Goal: Transaction & Acquisition: Purchase product/service

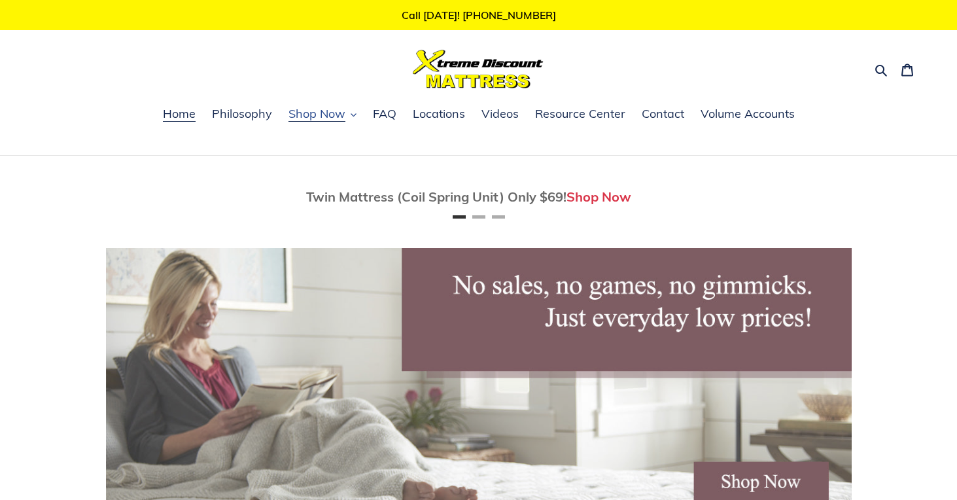
click at [328, 112] on span "Shop Now" at bounding box center [316, 114] width 57 height 16
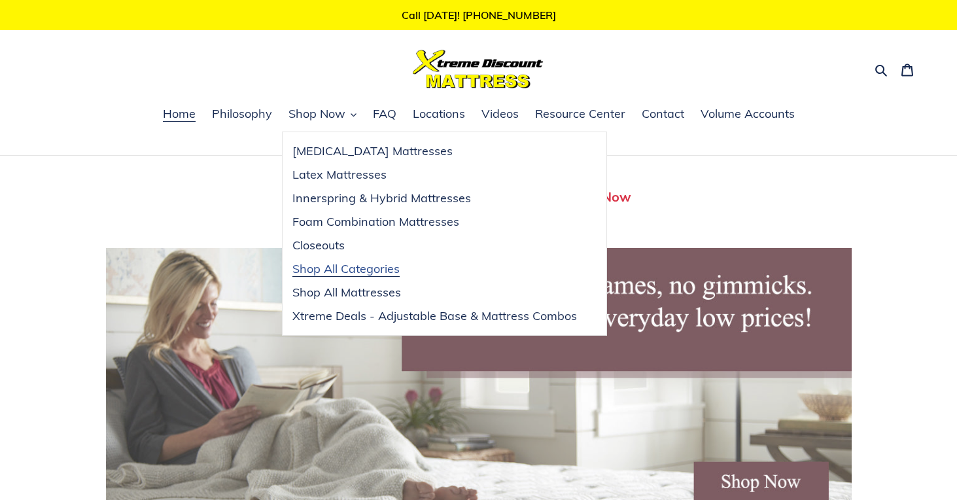
click at [330, 267] on span "Shop All Categories" at bounding box center [345, 269] width 107 height 16
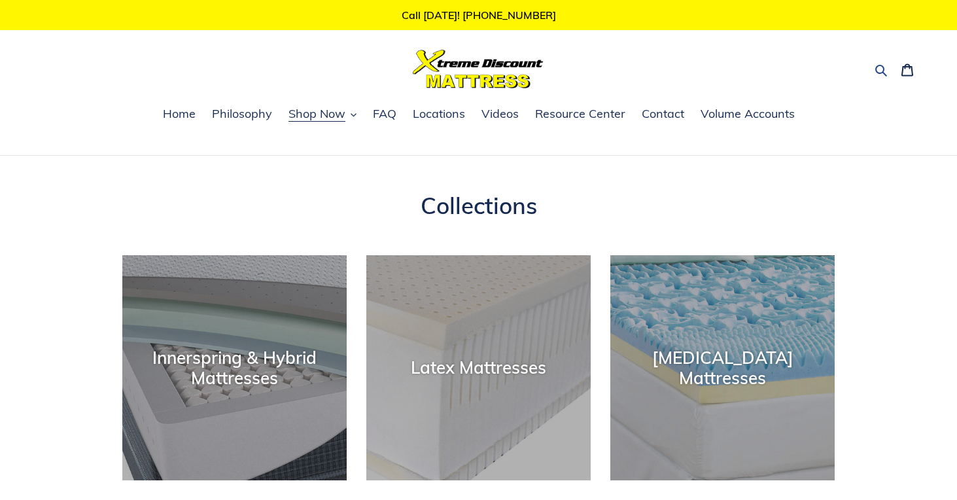
click at [879, 75] on icon "button" at bounding box center [880, 69] width 13 height 13
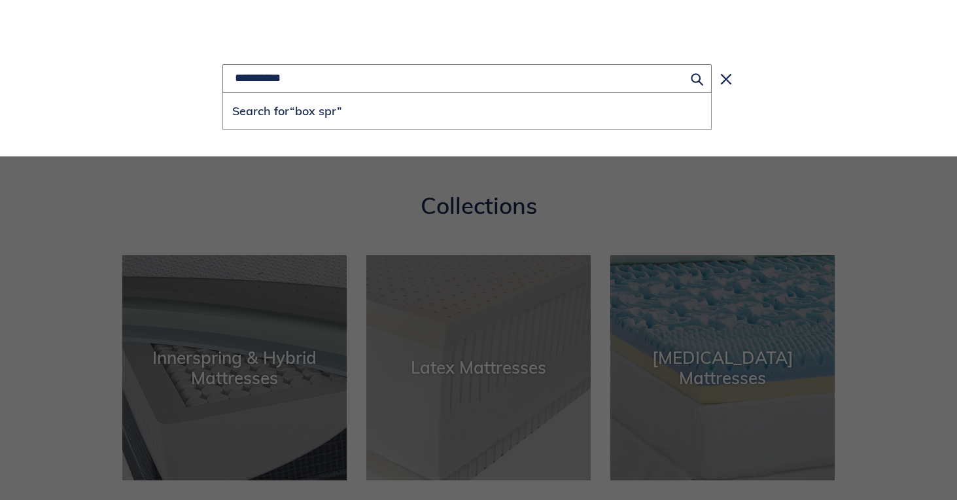
type input "**********"
click button "Search for “box spr”" at bounding box center [467, 111] width 488 height 36
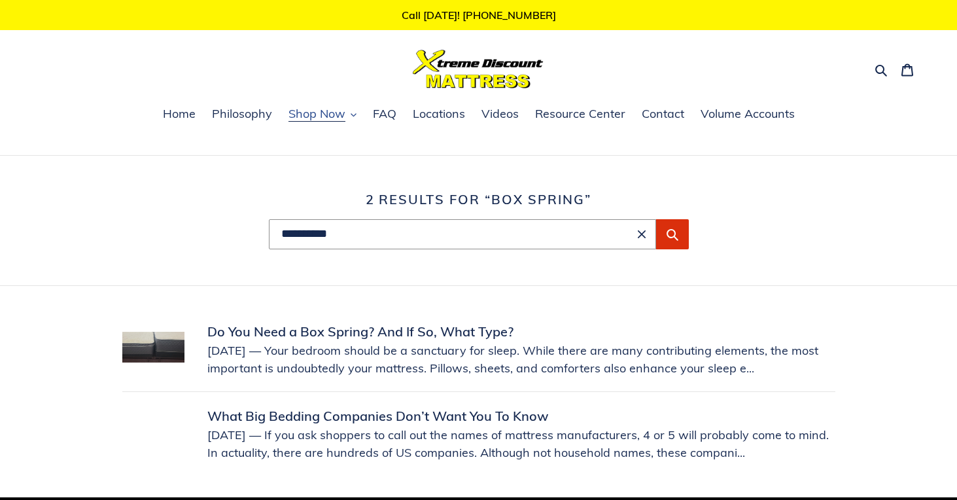
click at [340, 115] on span "Shop Now" at bounding box center [316, 114] width 57 height 16
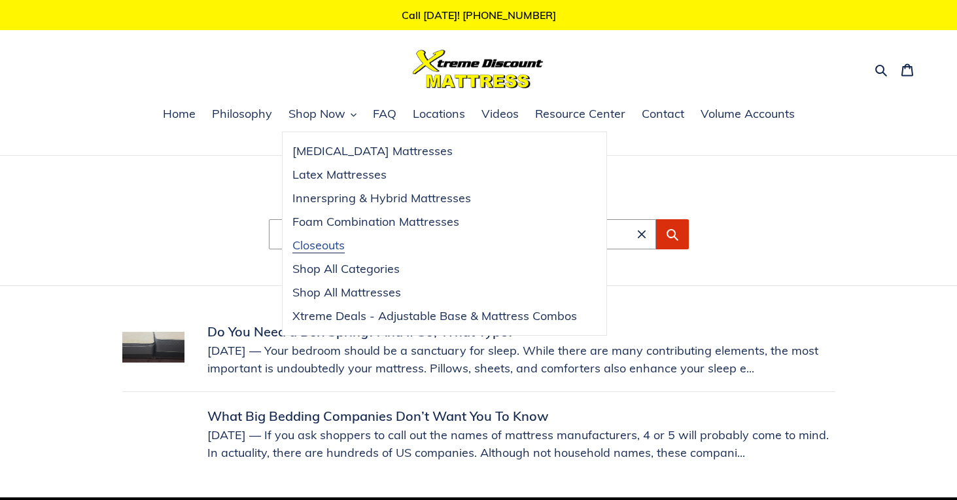
click at [330, 246] on span "Closeouts" at bounding box center [318, 245] width 52 height 16
